Goal: Use online tool/utility: Utilize a website feature to perform a specific function

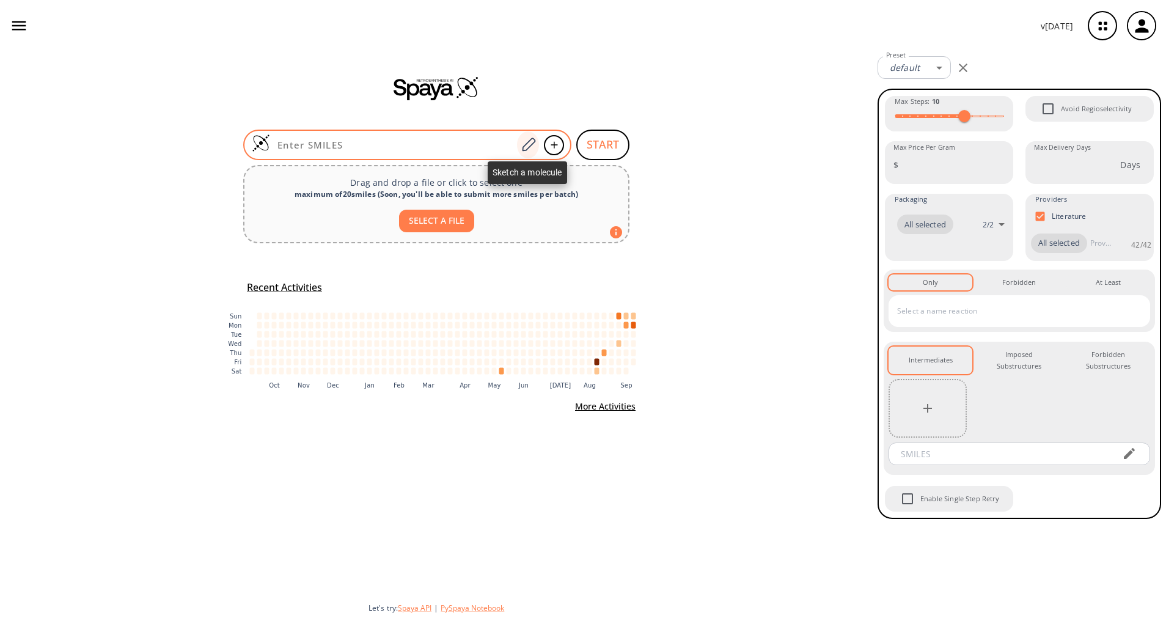
click at [527, 141] on icon at bounding box center [528, 145] width 16 height 16
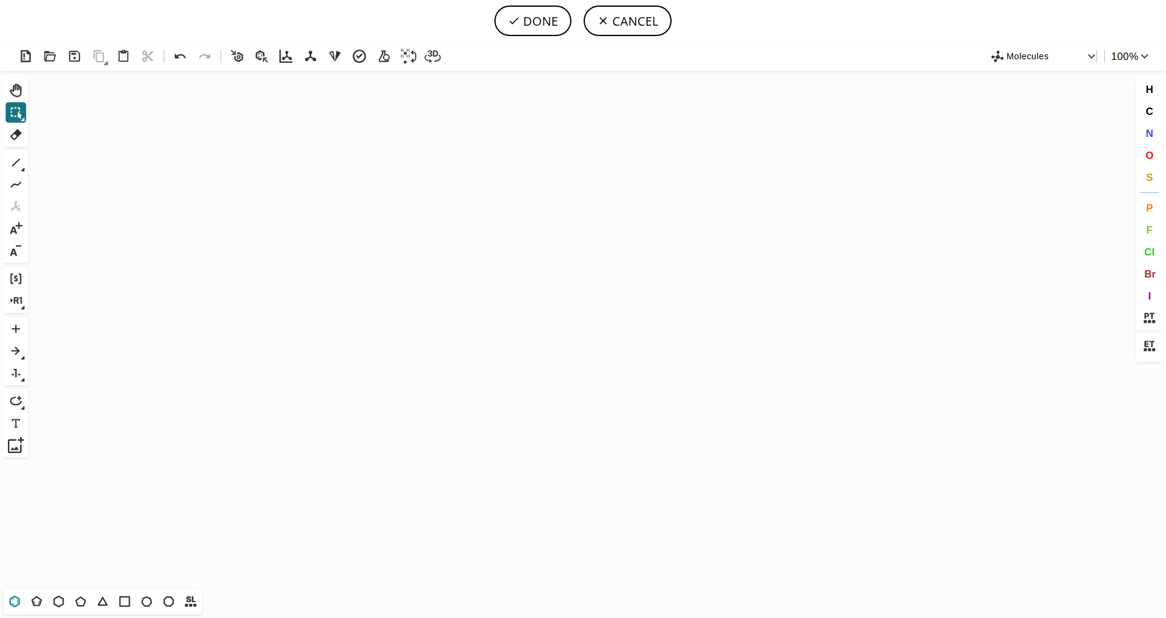
click at [19, 605] on icon at bounding box center [15, 601] width 16 height 16
click at [469, 313] on icon "Created with [PERSON_NAME] 2.3.0" at bounding box center [583, 329] width 1100 height 517
click at [73, 600] on icon at bounding box center [81, 601] width 16 height 16
click at [26, 168] on div "1" at bounding box center [16, 163] width 22 height 22
click at [21, 167] on icon at bounding box center [16, 163] width 16 height 16
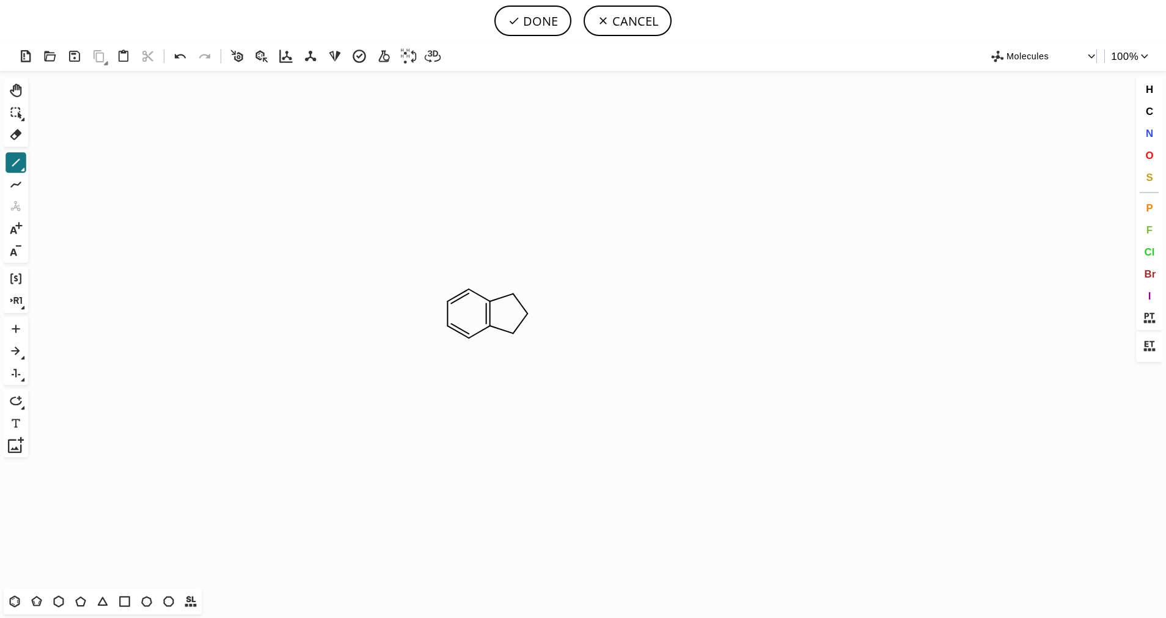
click at [24, 168] on icon at bounding box center [23, 170] width 4 height 4
click at [60, 163] on icon at bounding box center [62, 162] width 13 height 13
click at [1149, 178] on span "S" at bounding box center [1149, 177] width 7 height 12
click at [516, 332] on tspan "S" at bounding box center [515, 332] width 5 height 9
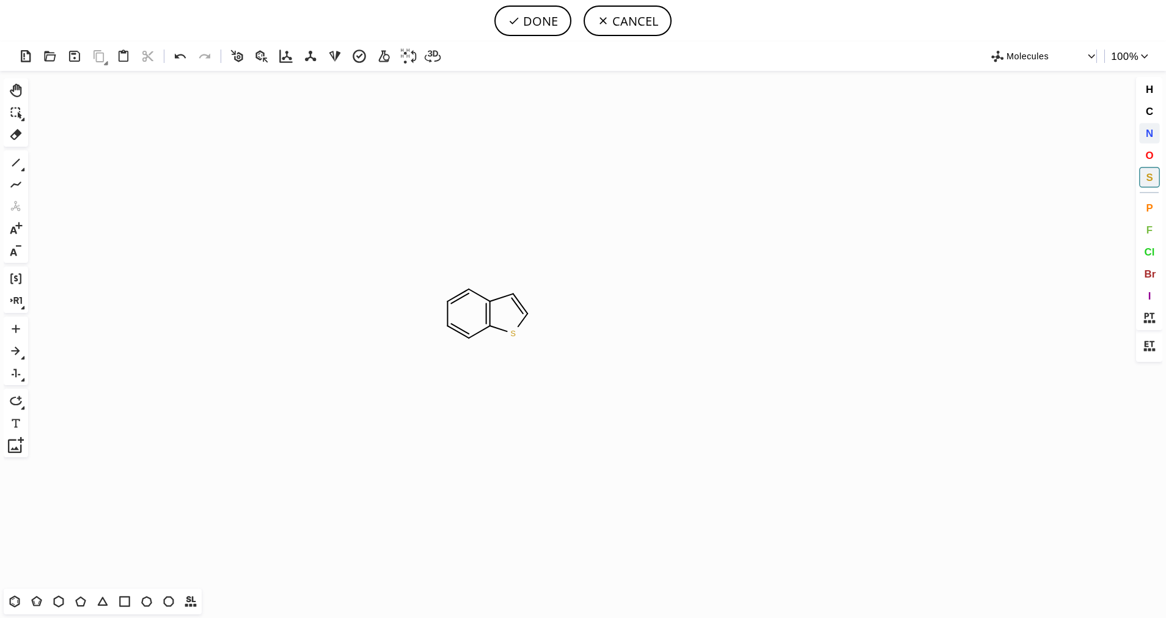
click at [1149, 135] on span "N" at bounding box center [1148, 133] width 7 height 12
click at [467, 338] on tspan "N" at bounding box center [467, 338] width 6 height 9
click at [14, 164] on icon at bounding box center [16, 163] width 8 height 8
click at [24, 167] on icon at bounding box center [23, 169] width 4 height 4
click at [70, 166] on button "2" at bounding box center [62, 163] width 17 height 17
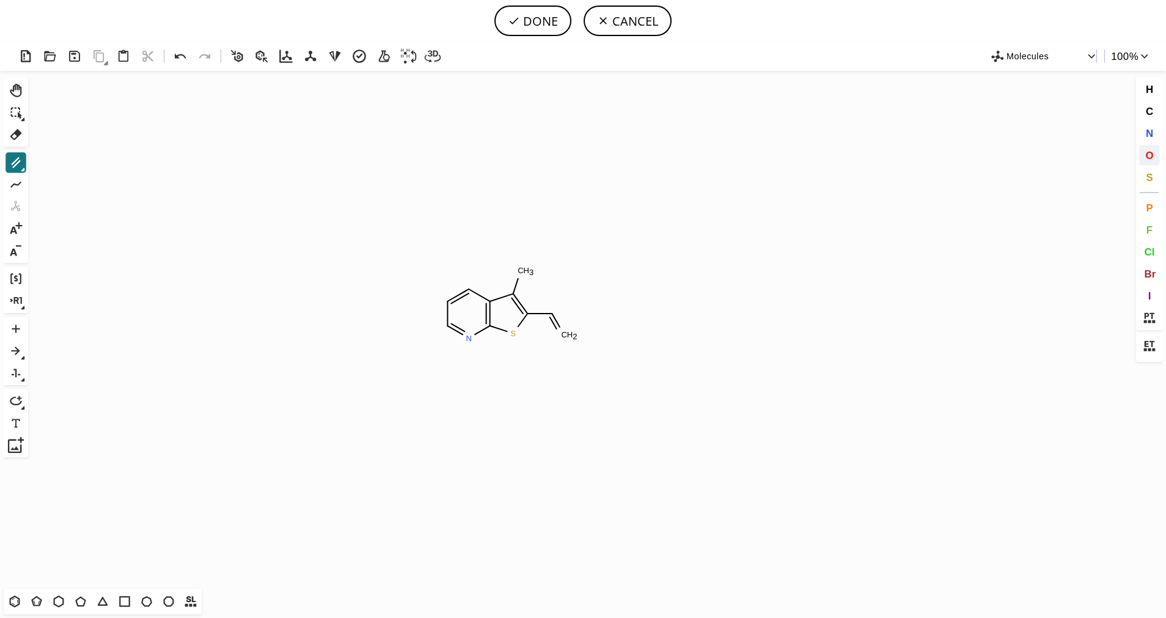
click at [1150, 163] on button "O" at bounding box center [1149, 155] width 21 height 21
click at [562, 335] on tspan "O" at bounding box center [561, 335] width 6 height 9
click at [16, 163] on icon at bounding box center [16, 163] width 8 height 8
click at [1152, 153] on span "O" at bounding box center [1149, 155] width 8 height 12
click at [566, 292] on tspan "O" at bounding box center [566, 292] width 6 height 9
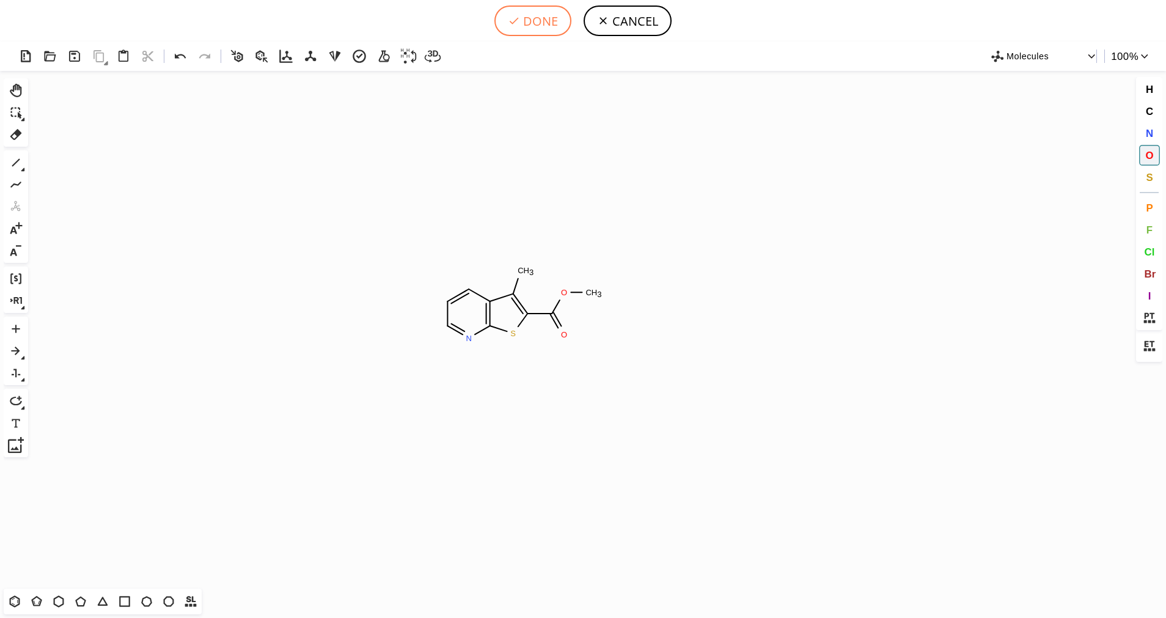
click at [536, 15] on button "DONE" at bounding box center [532, 20] width 77 height 31
type input "C1C=NC2SC(C(OC)=O)=C(C)C=2C=1"
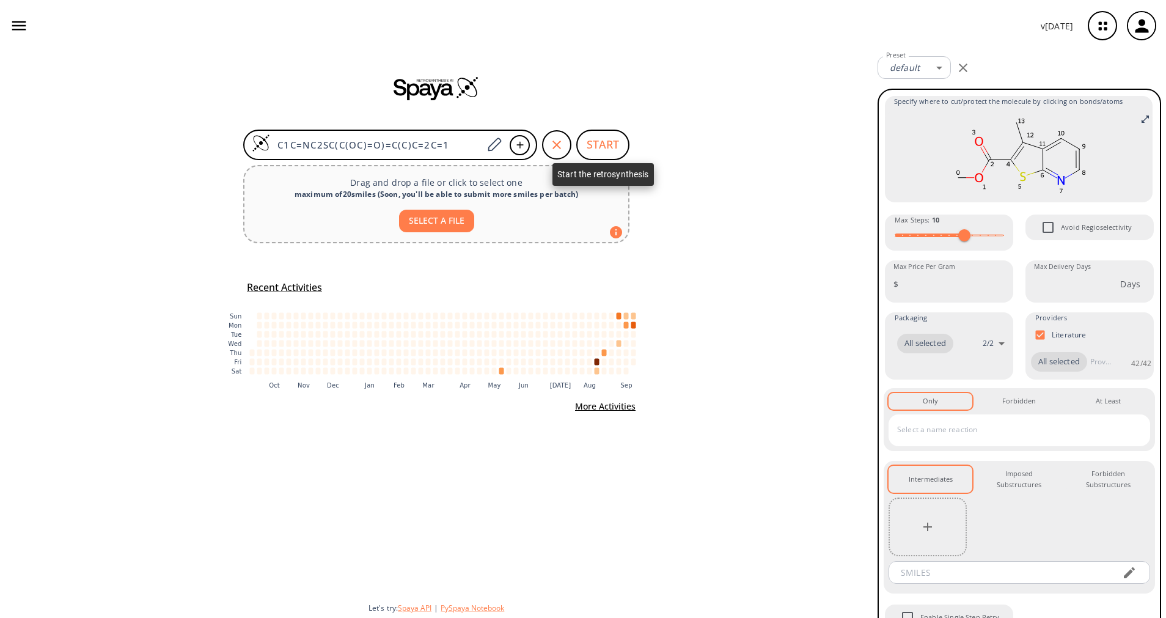
click at [599, 154] on button "START" at bounding box center [602, 145] width 53 height 31
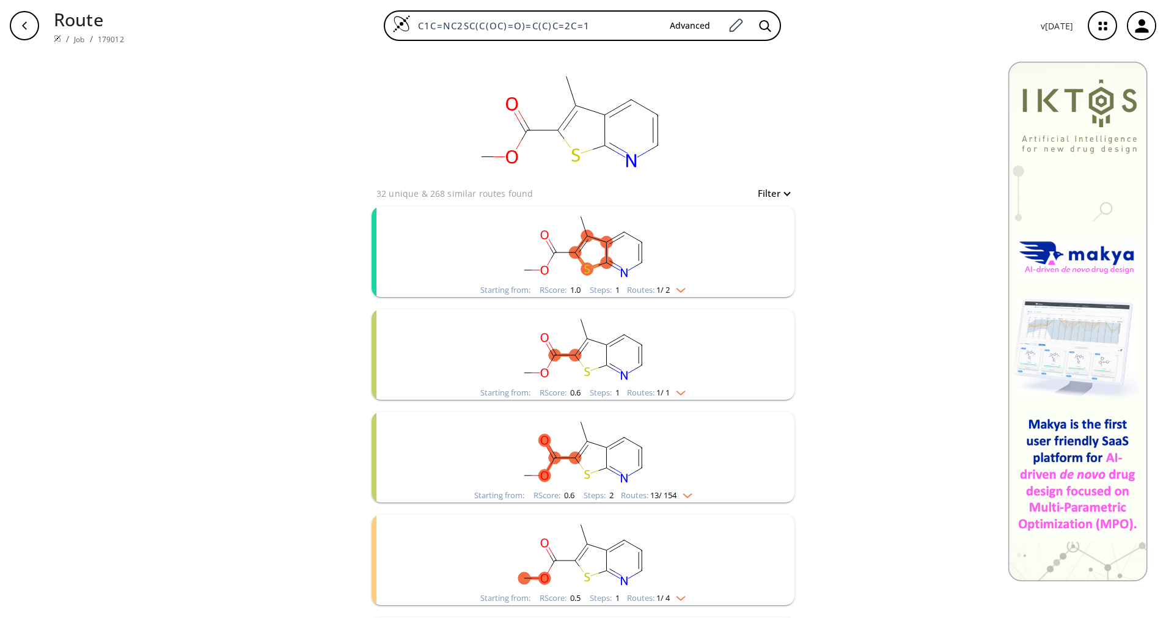
click at [660, 286] on span "1 / 2" at bounding box center [662, 290] width 13 height 8
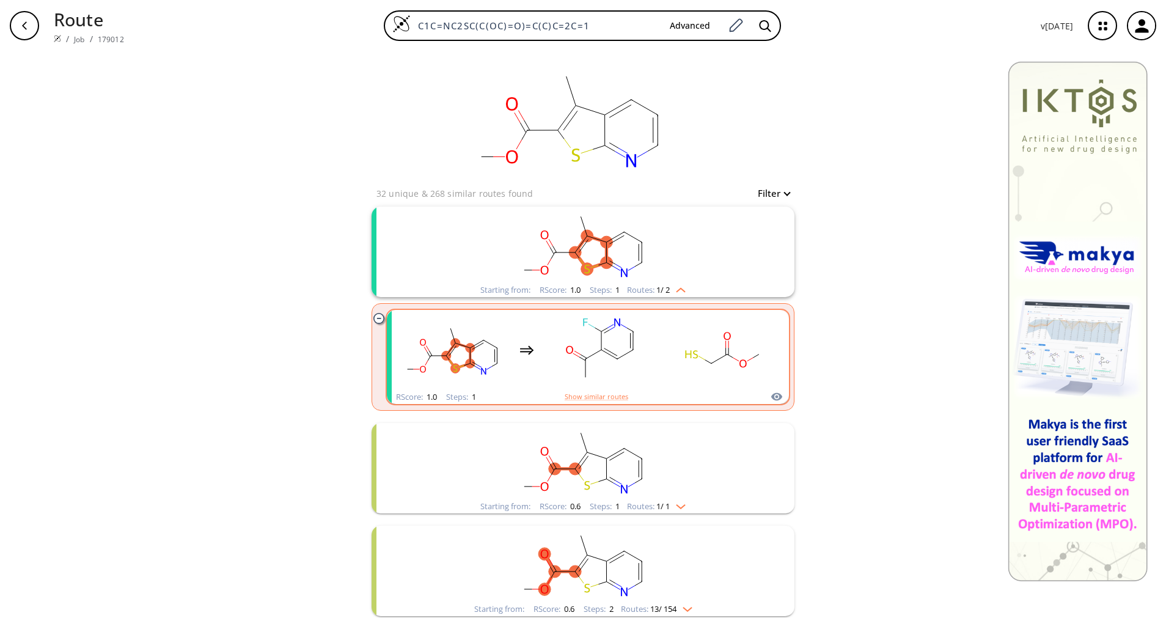
click at [706, 355] on rect "clusters" at bounding box center [723, 350] width 110 height 76
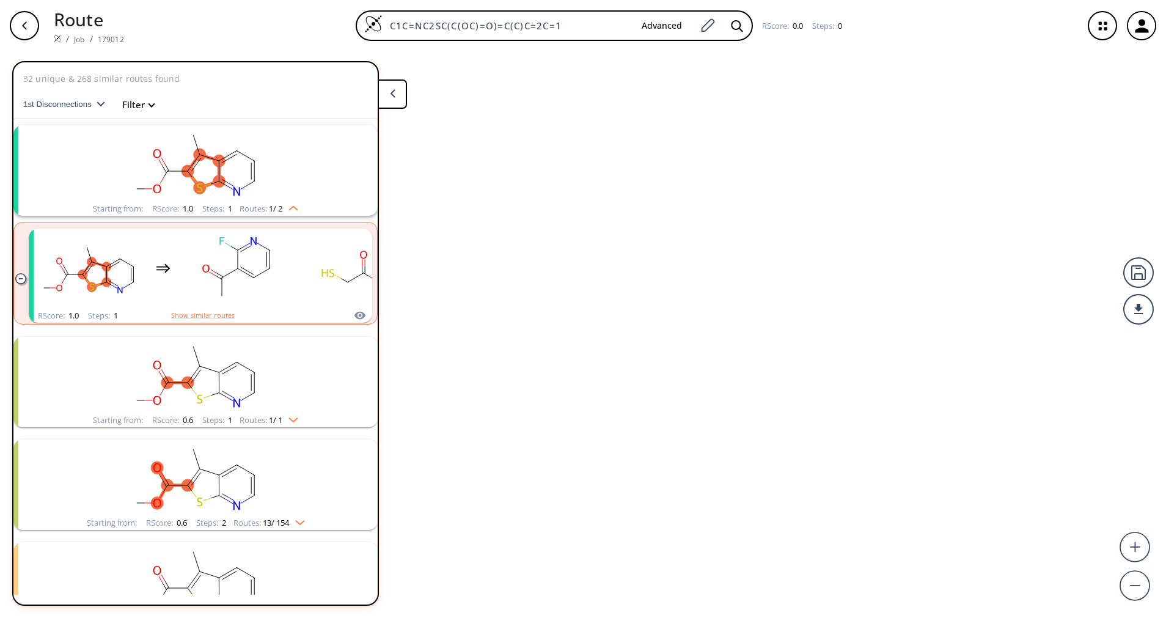
scroll to position [28, 0]
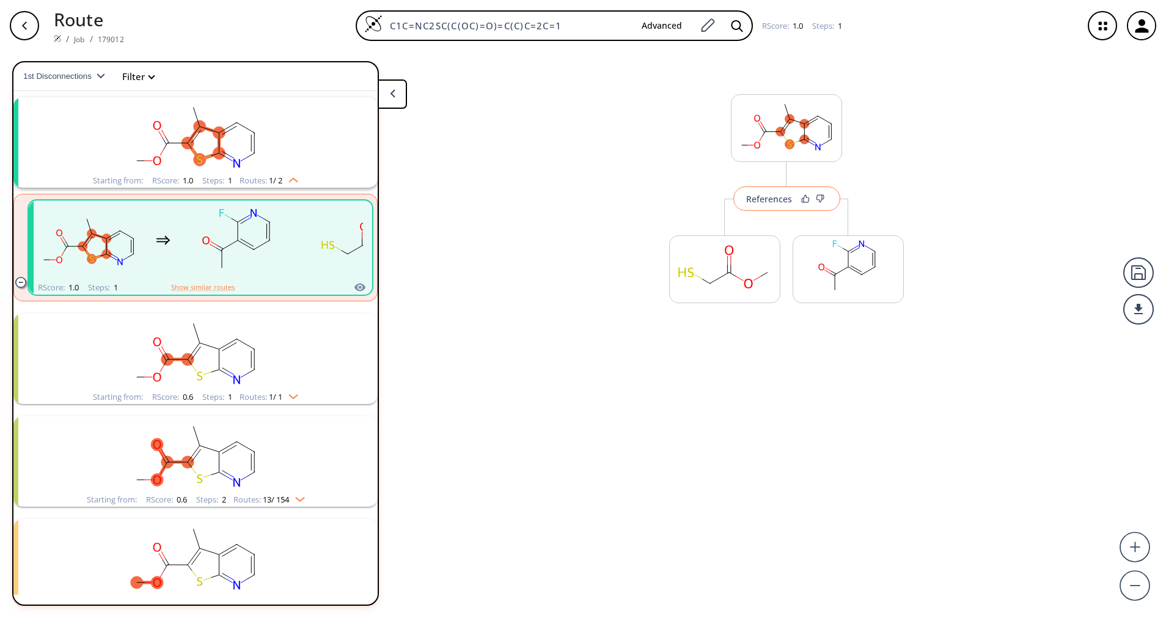
click at [784, 203] on div "References" at bounding box center [769, 199] width 46 height 8
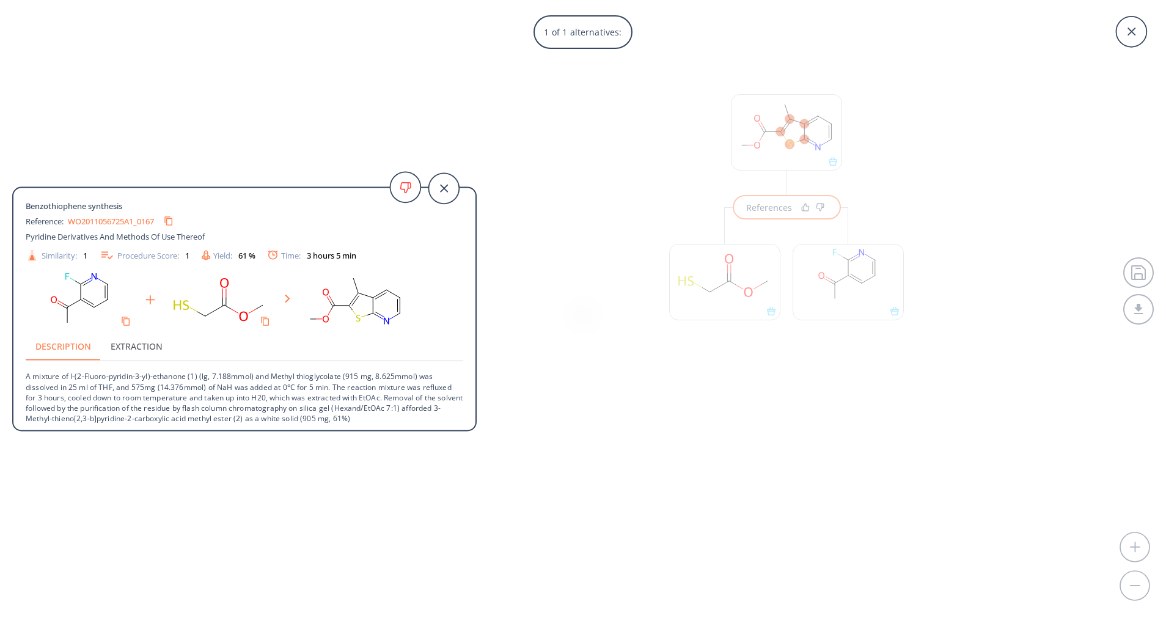
click at [225, 406] on p "A mixture of l-(2-Fluoro-pyridin-3-yl)-ethanone (1) (lg, 7.188mmol) and Methyl …" at bounding box center [244, 392] width 437 height 62
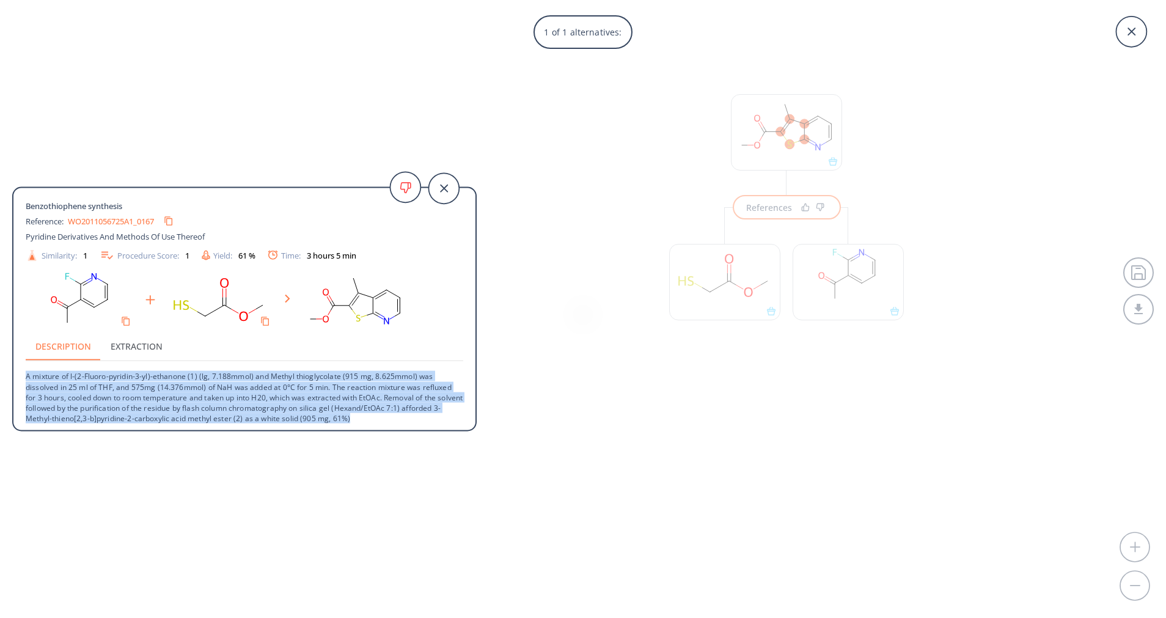
click at [225, 406] on p "A mixture of l-(2-Fluoro-pyridin-3-yl)-ethanone (1) (lg, 7.188mmol) and Methyl …" at bounding box center [244, 392] width 437 height 62
copy p "A mixture of l-(2-Fluoro-pyridin-3-yl)-ethanone (1) (lg, 7.188mmol) and Methyl …"
